Goal: Task Accomplishment & Management: Use online tool/utility

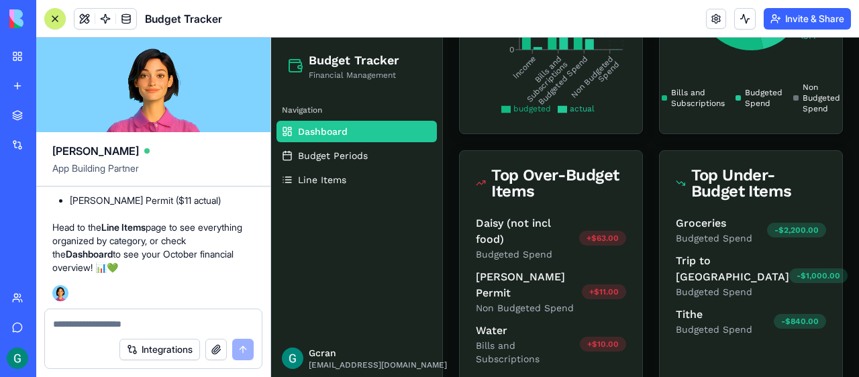
scroll to position [408, 0]
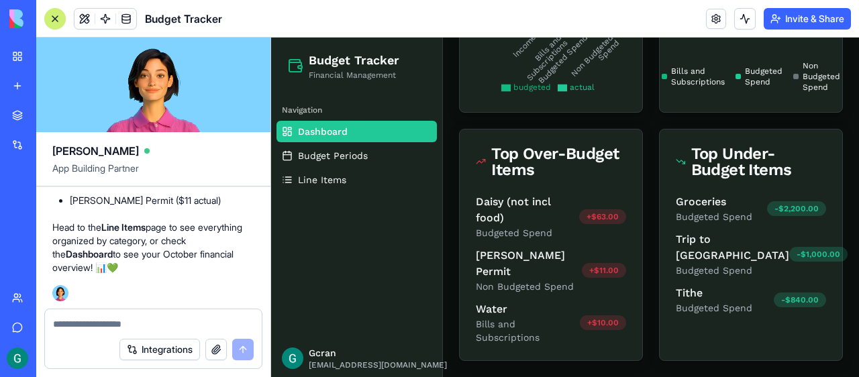
click at [569, 173] on div "Top Over-Budget Items" at bounding box center [551, 162] width 150 height 32
click at [128, 322] on textarea at bounding box center [153, 323] width 201 height 13
click at [78, 329] on textarea at bounding box center [153, 323] width 201 height 13
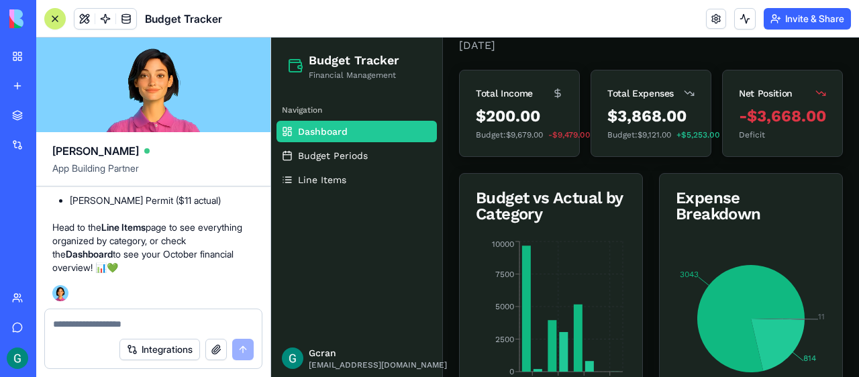
scroll to position [52, 0]
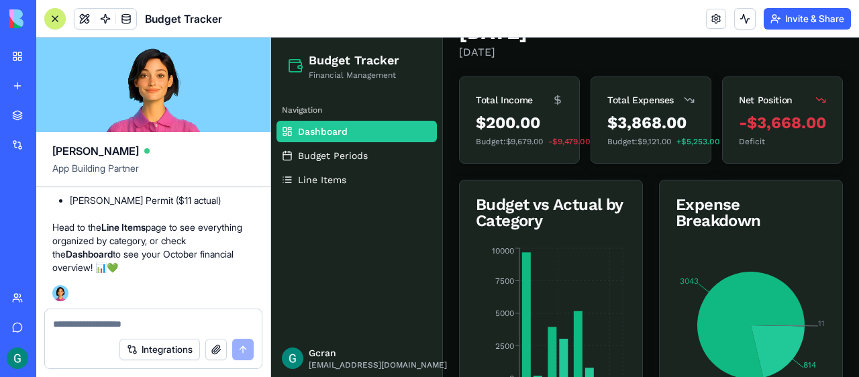
click at [103, 321] on textarea at bounding box center [153, 323] width 201 height 13
type textarea "**********"
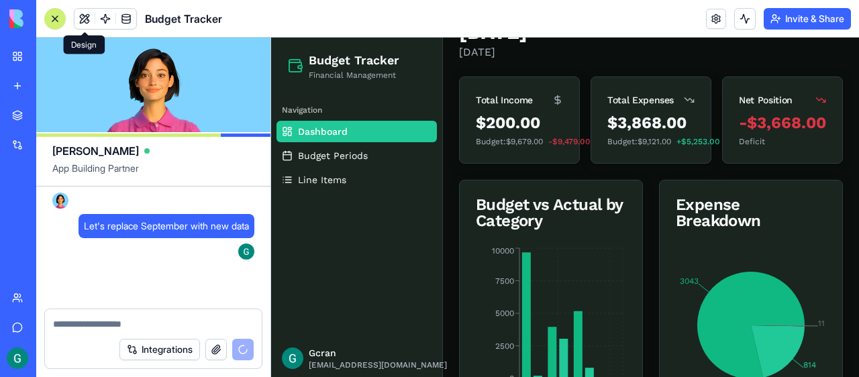
scroll to position [2683, 0]
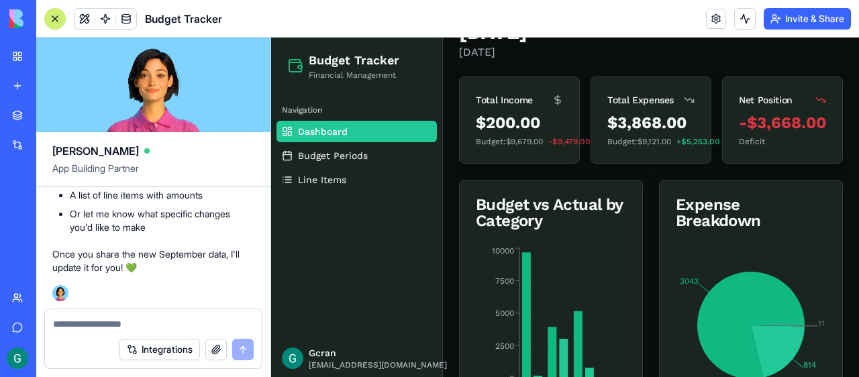
click at [221, 350] on button "button" at bounding box center [215, 349] width 21 height 21
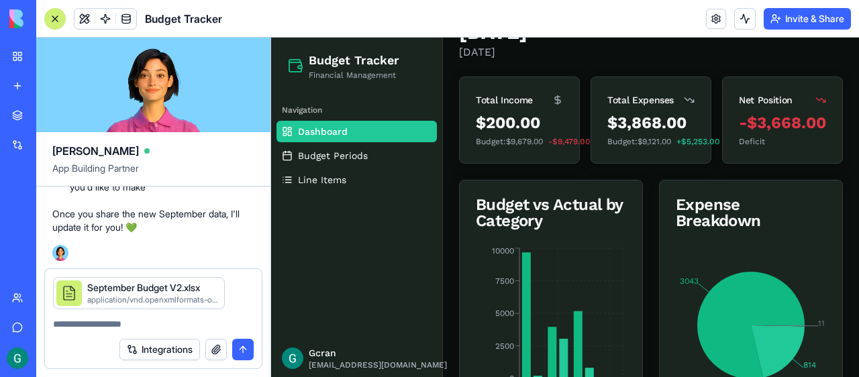
click at [241, 346] on button "submit" at bounding box center [242, 349] width 21 height 21
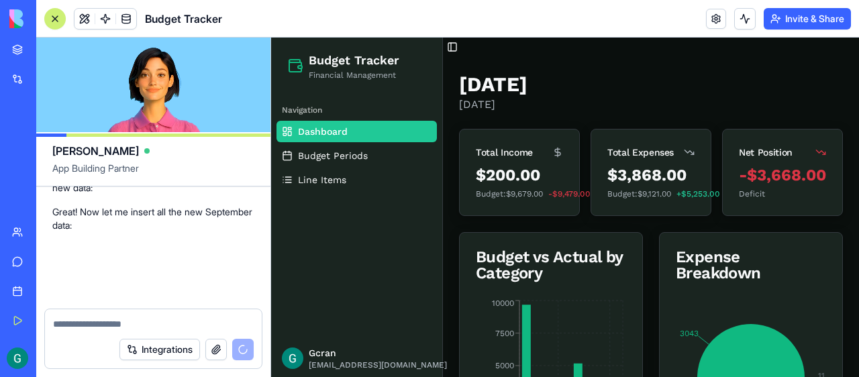
scroll to position [3704, 0]
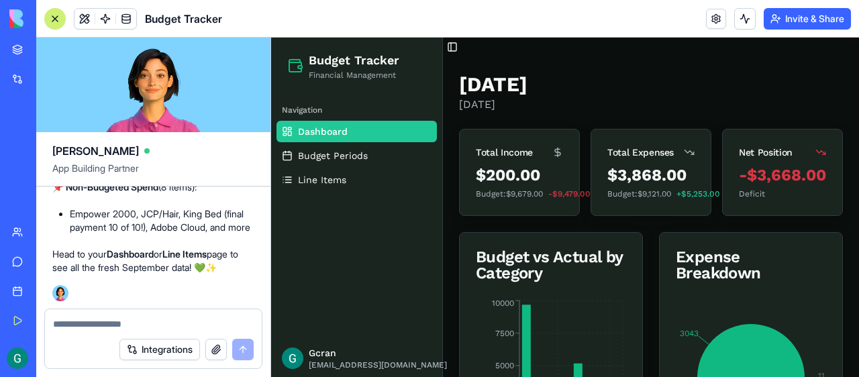
click at [317, 134] on span "Dashboard" at bounding box center [323, 131] width 50 height 13
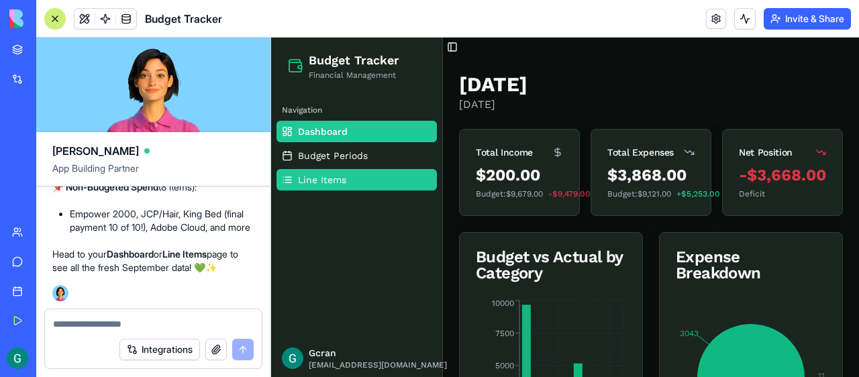
click at [316, 176] on span "Line Items" at bounding box center [322, 179] width 48 height 13
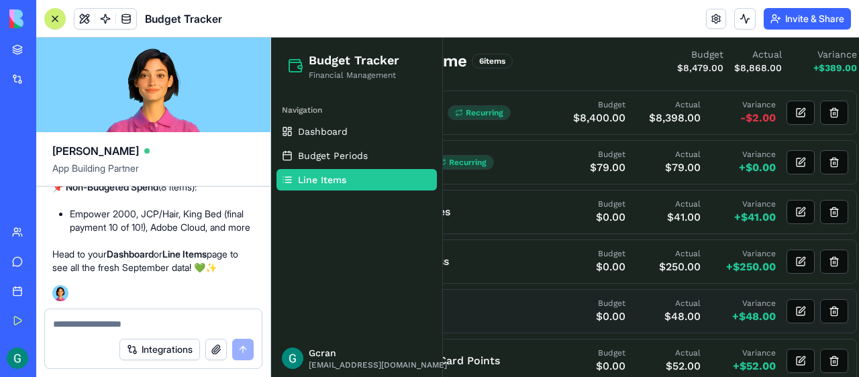
scroll to position [0, 81]
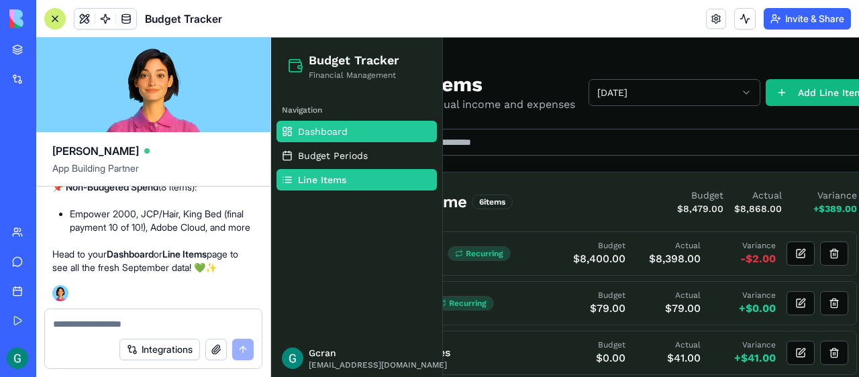
click at [301, 135] on span "Dashboard" at bounding box center [323, 131] width 50 height 13
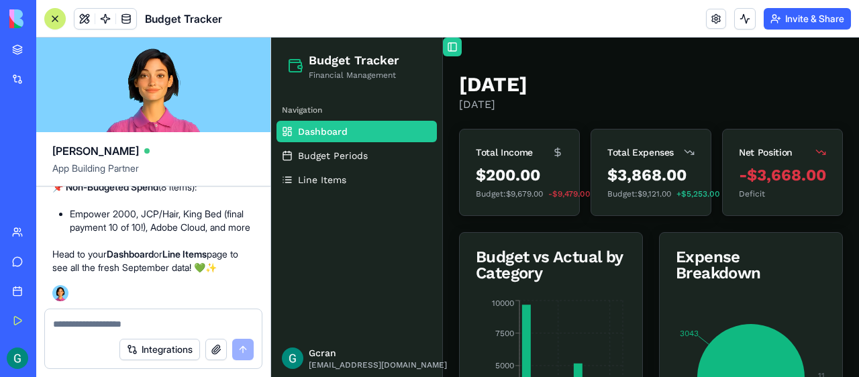
click at [457, 48] on button "Toggle Sidebar" at bounding box center [452, 47] width 19 height 19
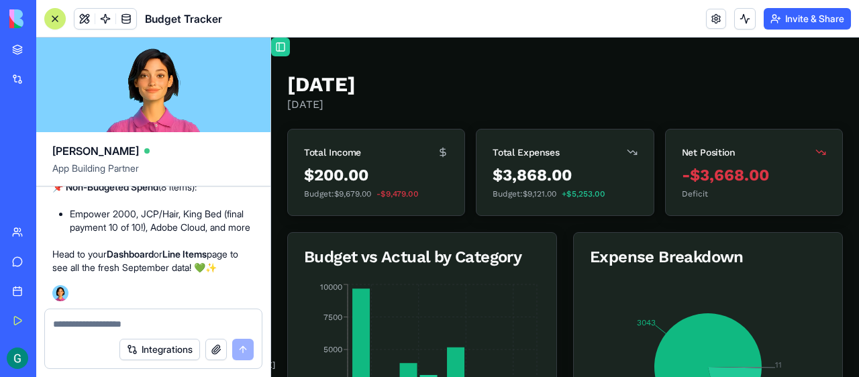
click at [280, 48] on button "Toggle Sidebar" at bounding box center [280, 47] width 19 height 19
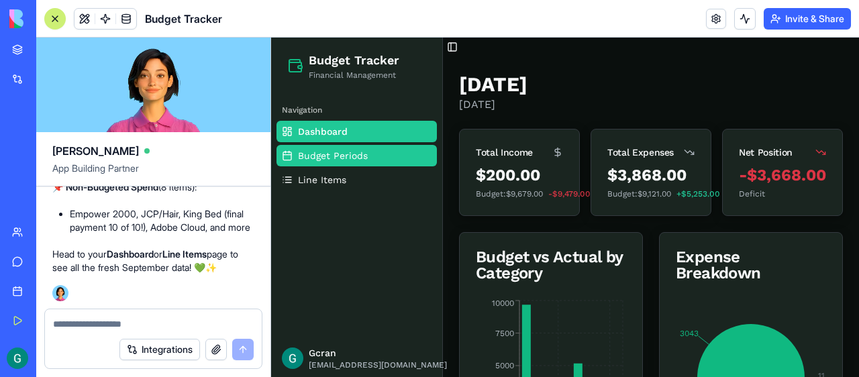
click at [330, 150] on span "Budget Periods" at bounding box center [333, 155] width 70 height 13
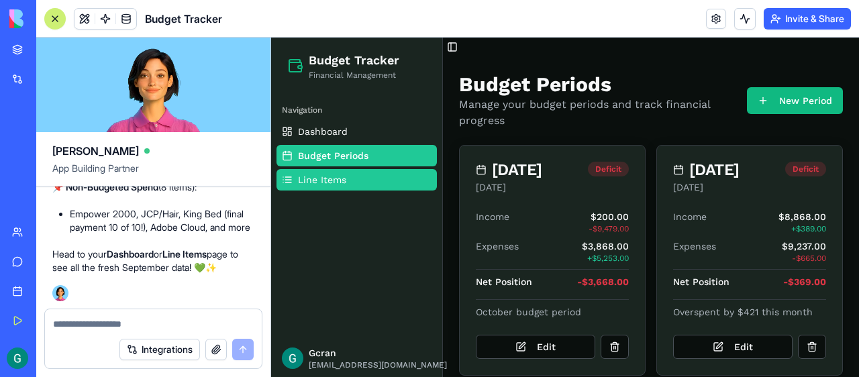
click at [329, 182] on span "Line Items" at bounding box center [322, 179] width 48 height 13
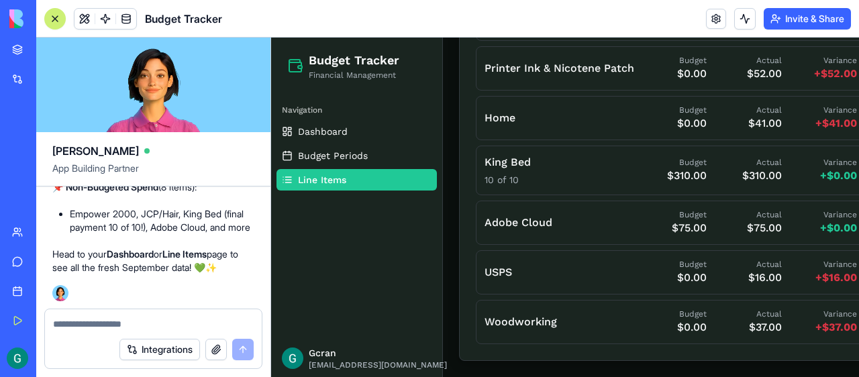
scroll to position [2238, 0]
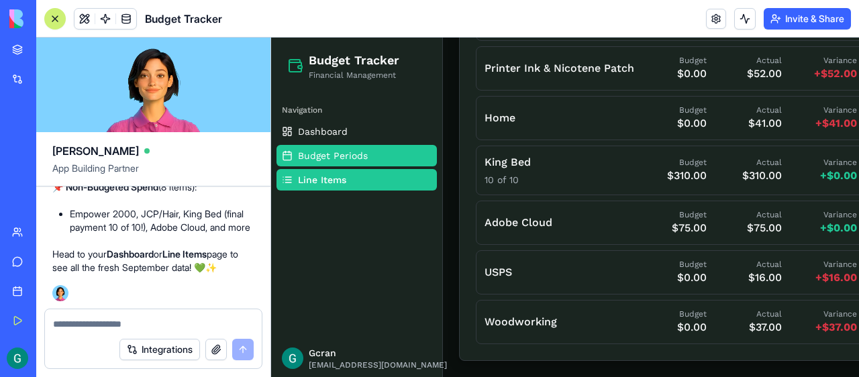
click at [341, 154] on span "Budget Periods" at bounding box center [333, 155] width 70 height 13
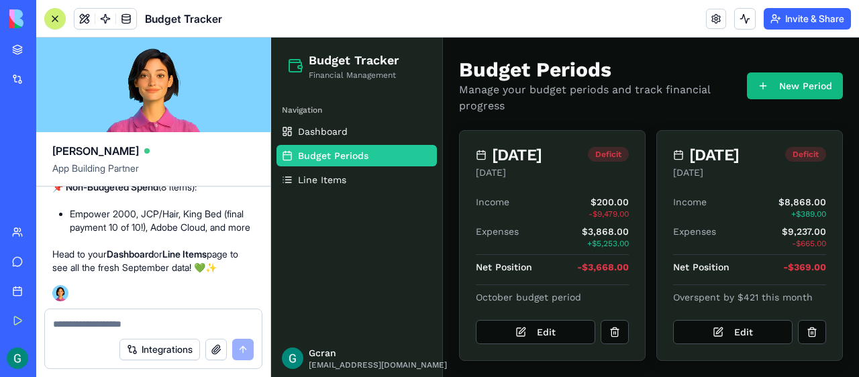
click at [75, 317] on div at bounding box center [153, 319] width 217 height 21
click at [77, 327] on textarea at bounding box center [153, 323] width 201 height 13
click at [613, 333] on button at bounding box center [614, 332] width 28 height 24
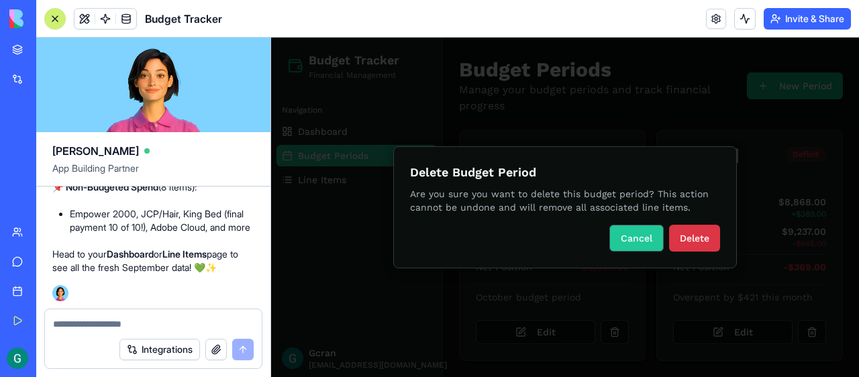
click at [619, 236] on button "Cancel" at bounding box center [636, 238] width 54 height 27
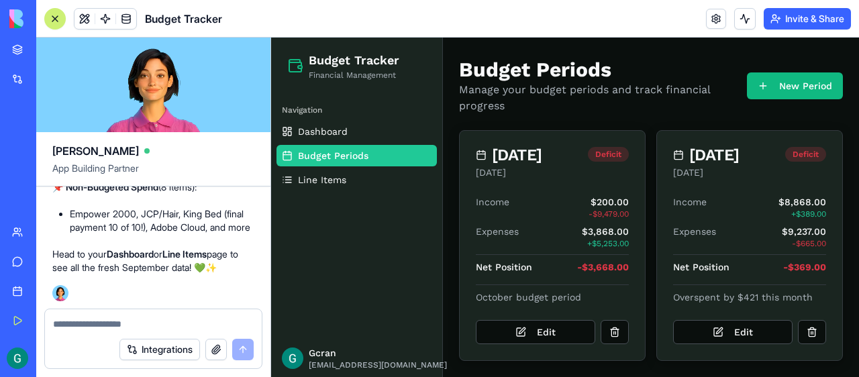
click at [133, 322] on textarea at bounding box center [153, 323] width 201 height 13
type textarea "**********"
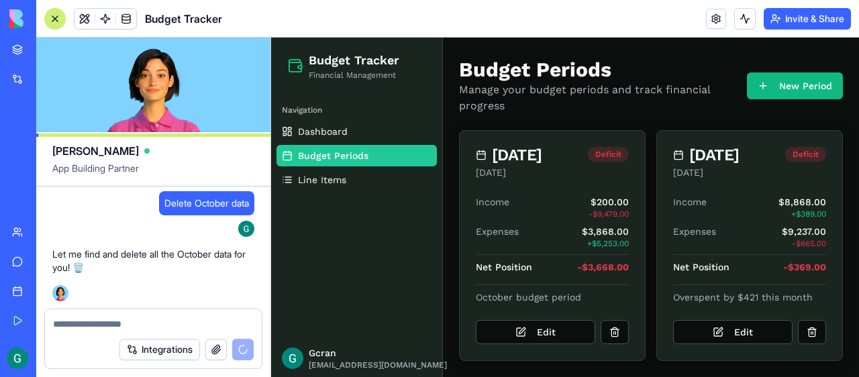
scroll to position [3857, 0]
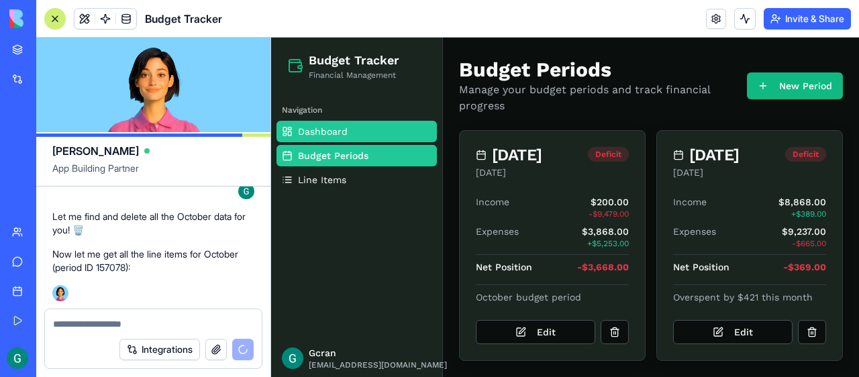
click at [342, 125] on span "Dashboard" at bounding box center [323, 131] width 50 height 13
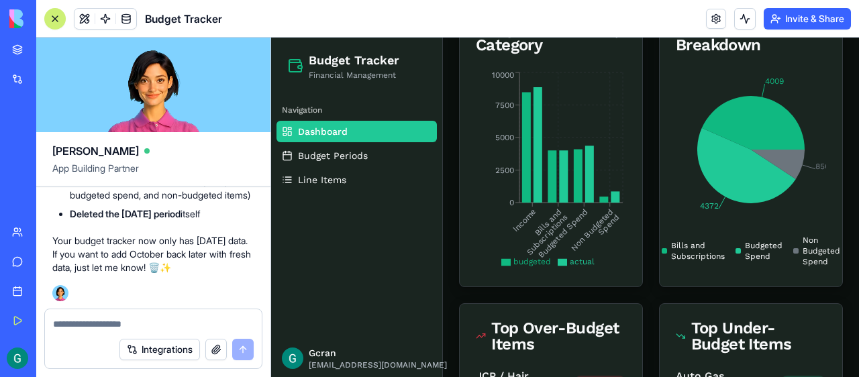
scroll to position [368, 0]
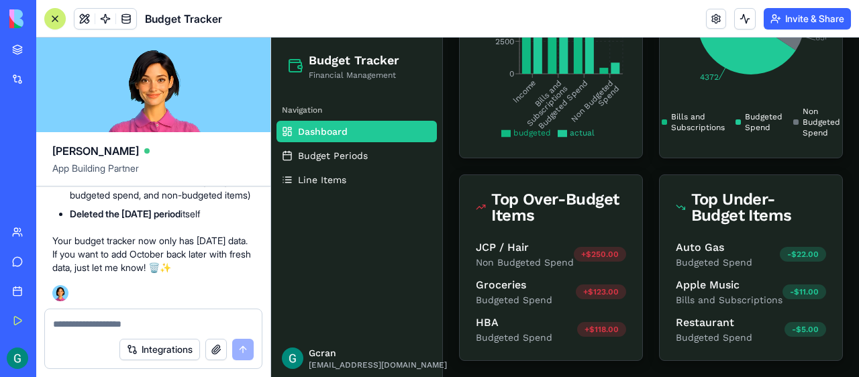
click at [138, 325] on textarea at bounding box center [153, 323] width 201 height 13
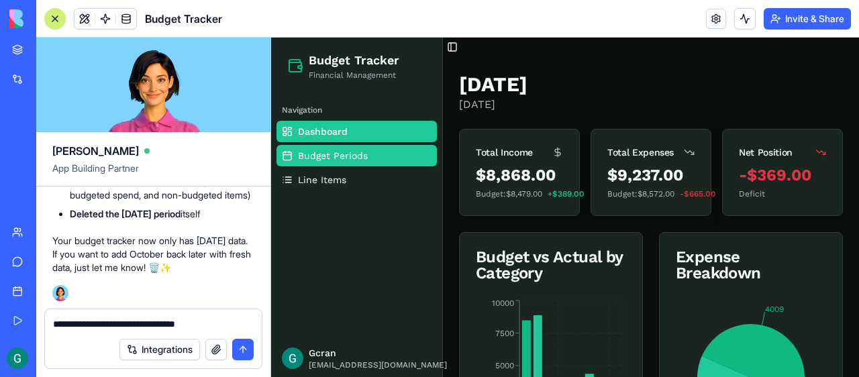
click at [343, 157] on span "Budget Periods" at bounding box center [333, 155] width 70 height 13
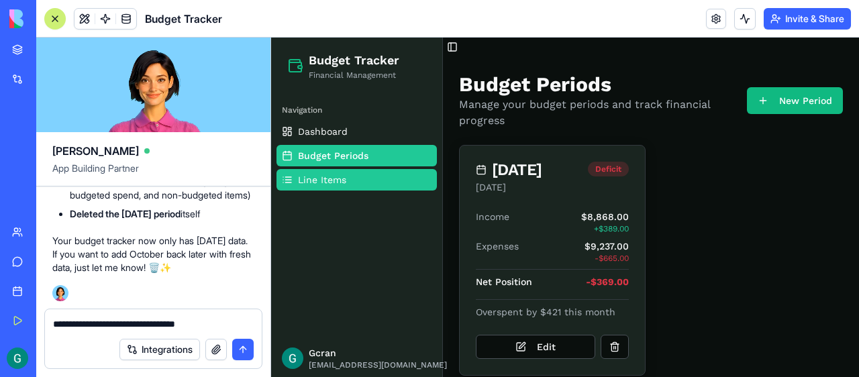
click at [339, 184] on span "Line Items" at bounding box center [322, 179] width 48 height 13
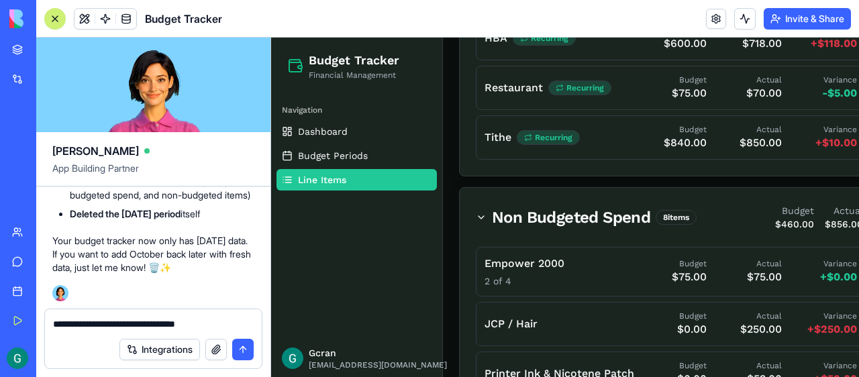
scroll to position [1920, 0]
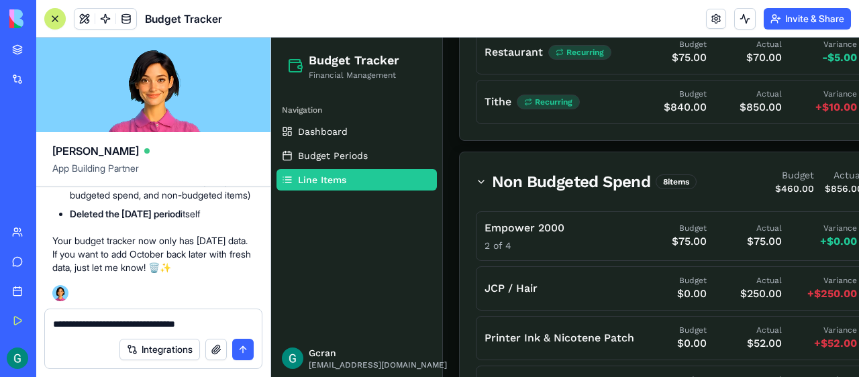
click at [234, 322] on textarea "**********" at bounding box center [153, 323] width 201 height 13
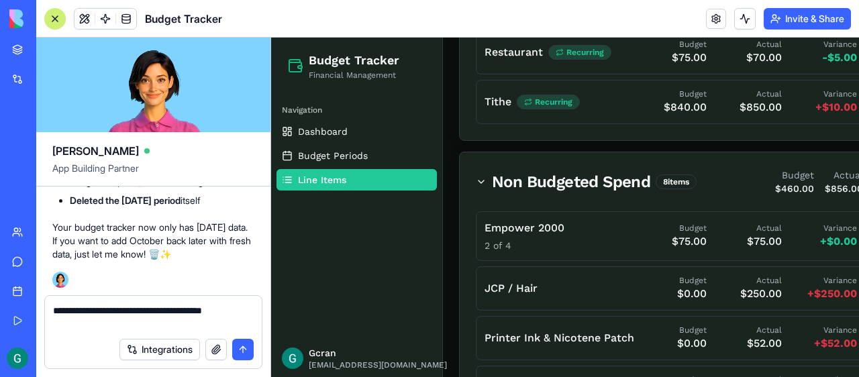
click at [100, 322] on textarea "**********" at bounding box center [153, 317] width 201 height 27
type textarea "**********"
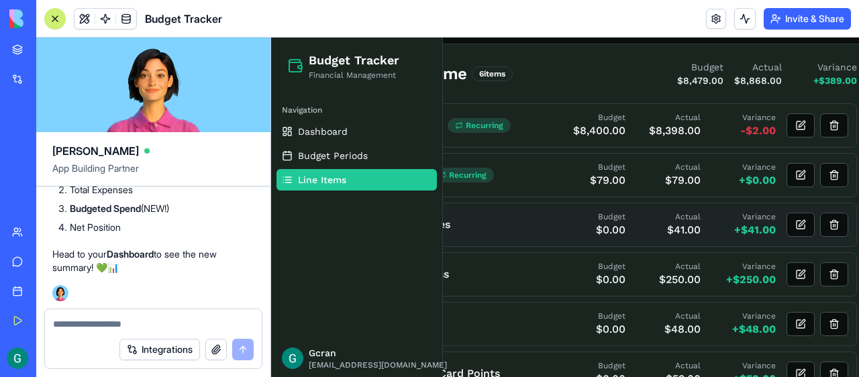
scroll to position [142, 81]
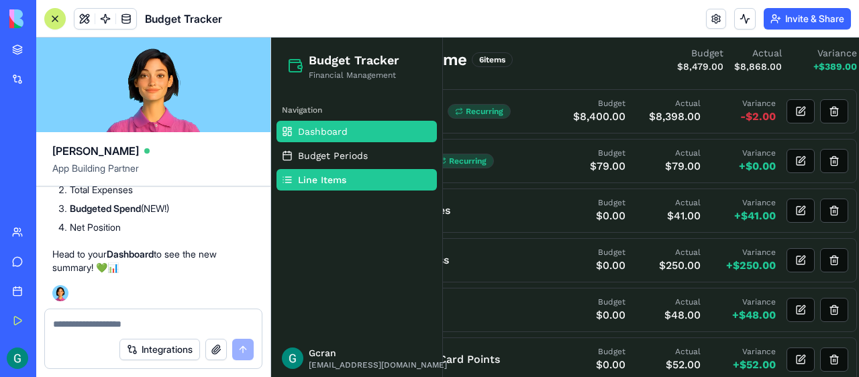
click at [343, 133] on span "Dashboard" at bounding box center [323, 131] width 50 height 13
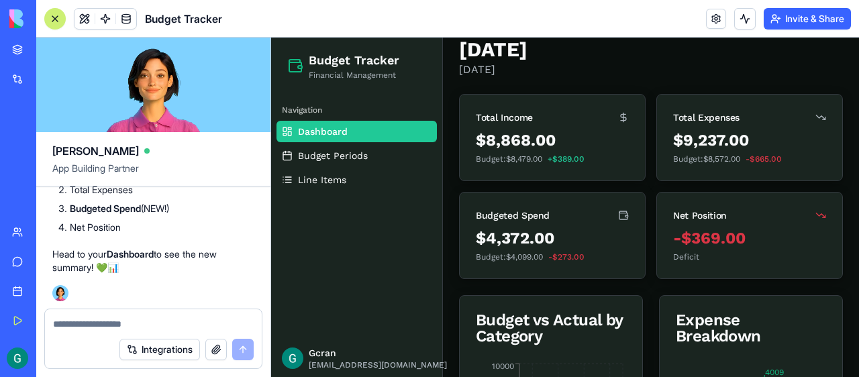
scroll to position [71, 0]
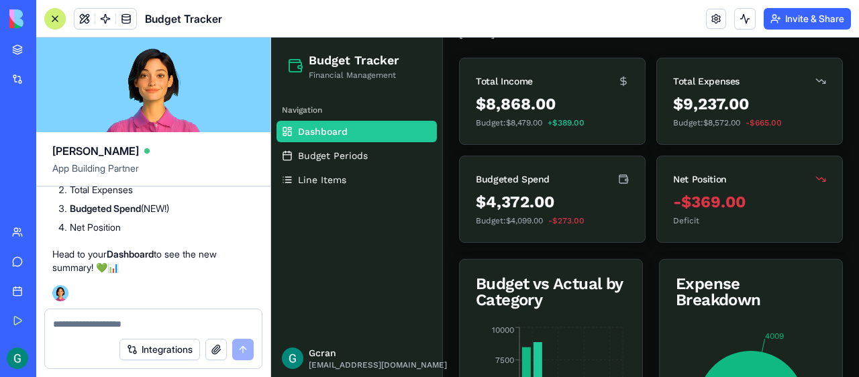
click at [138, 326] on textarea at bounding box center [153, 323] width 201 height 13
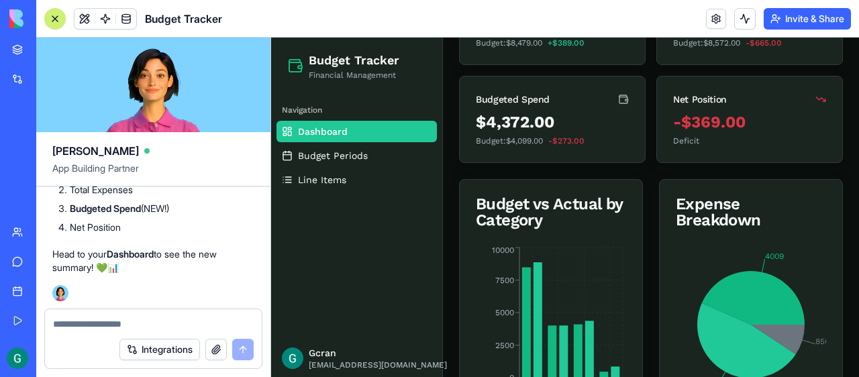
scroll to position [0, 0]
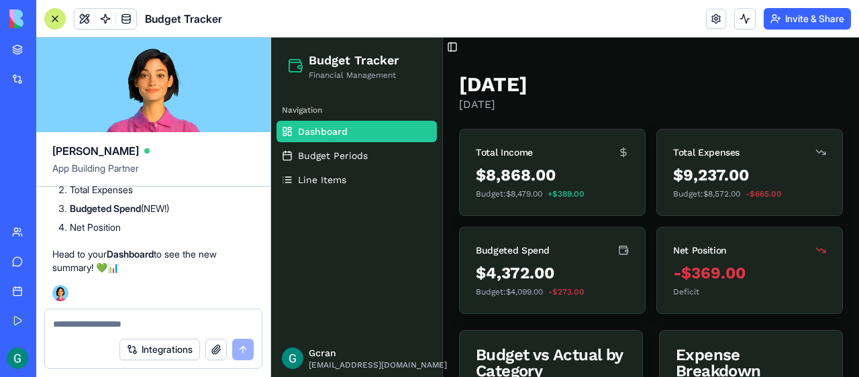
click at [100, 319] on textarea at bounding box center [153, 323] width 201 height 13
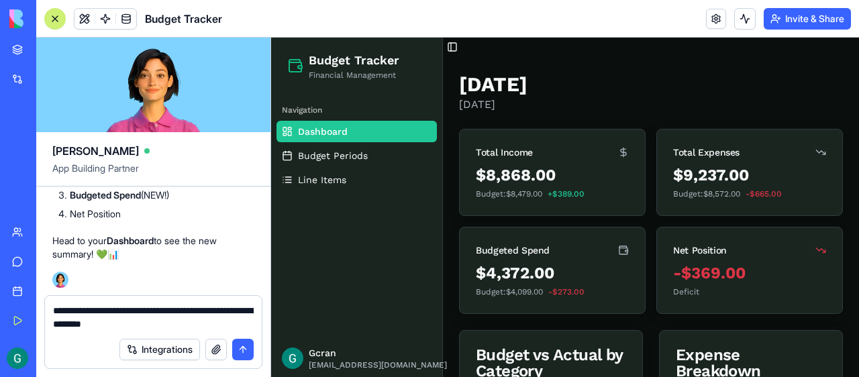
click at [92, 308] on textarea "**********" at bounding box center [153, 317] width 201 height 27
type textarea "**********"
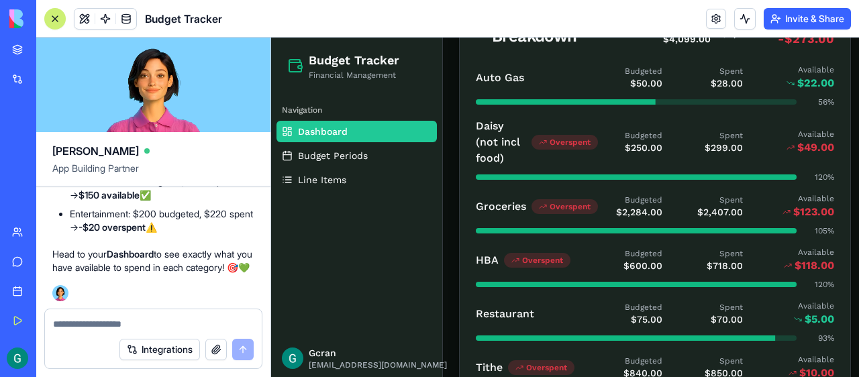
scroll to position [347, 0]
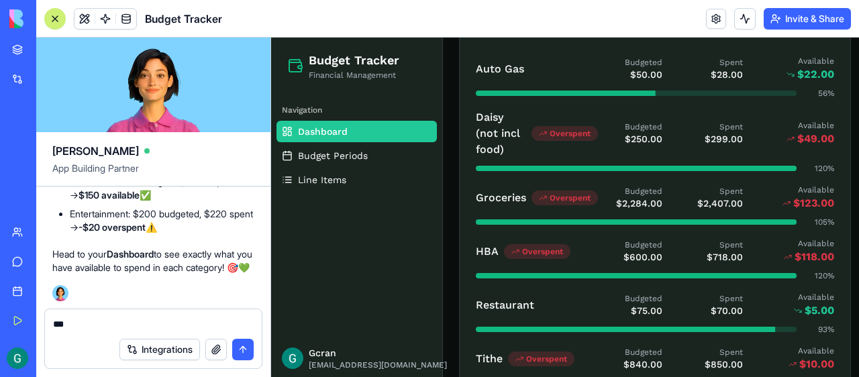
type textarea "****"
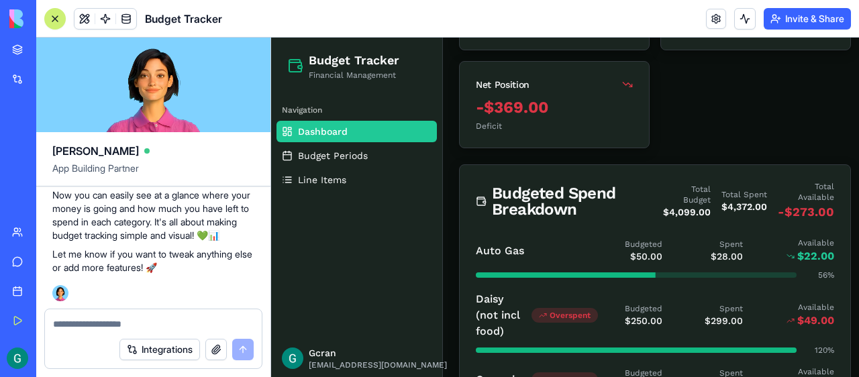
scroll to position [166, 0]
click at [126, 16] on span at bounding box center [126, 19] width 38 height 38
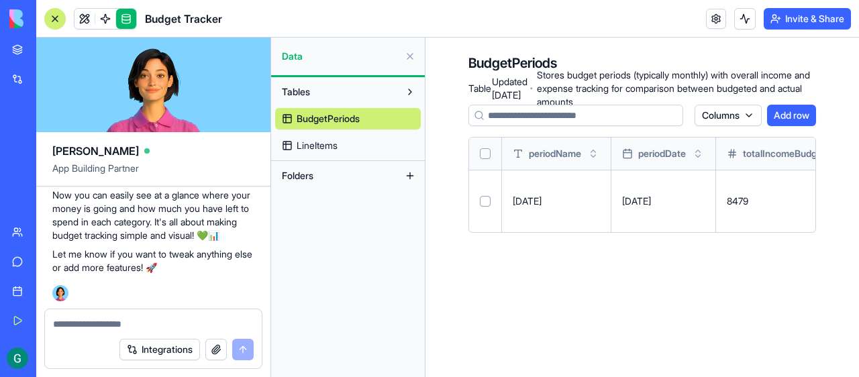
click at [331, 148] on span "LineItems" at bounding box center [316, 145] width 41 height 13
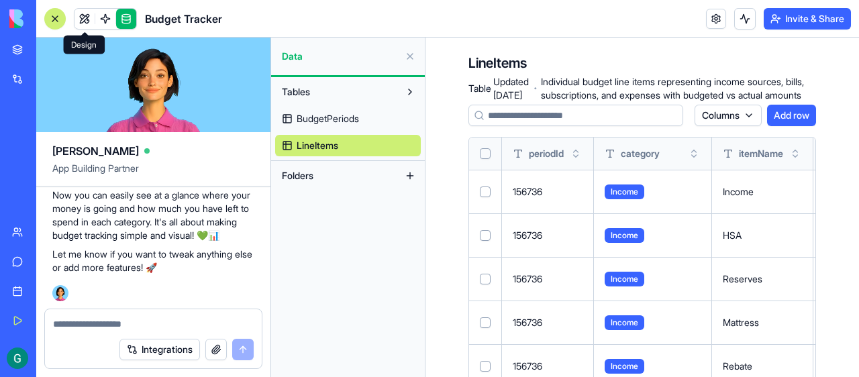
click at [85, 13] on link at bounding box center [84, 19] width 20 height 20
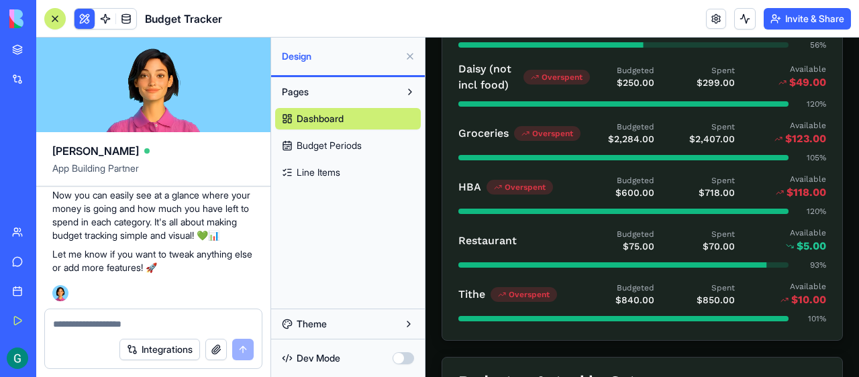
scroll to position [488, 0]
